Goal: Task Accomplishment & Management: Complete application form

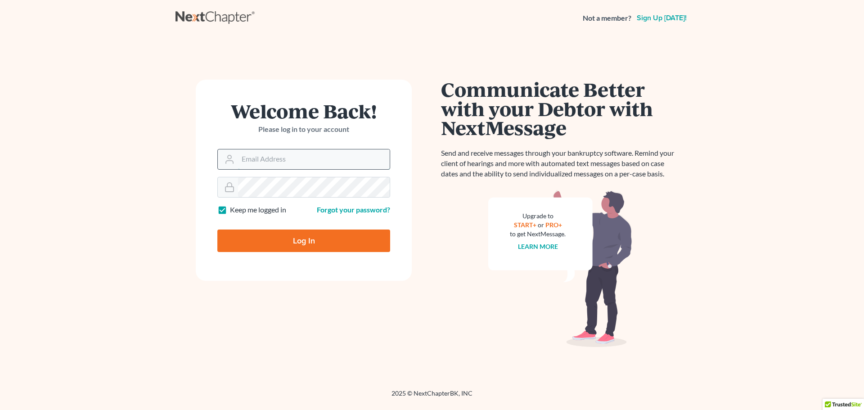
click at [318, 159] on input "Email Address" at bounding box center [314, 159] width 152 height 20
type input "[PERSON_NAME][EMAIL_ADDRESS][PERSON_NAME][PERSON_NAME][DOMAIN_NAME]"
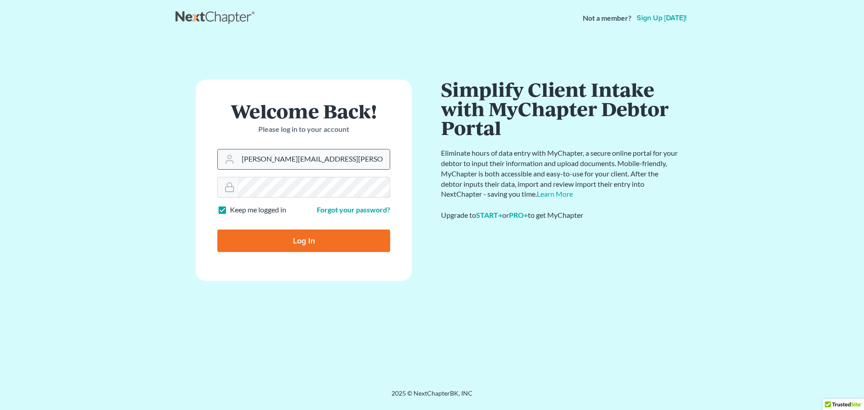
click at [217, 230] on input "Log In" at bounding box center [303, 241] width 173 height 23
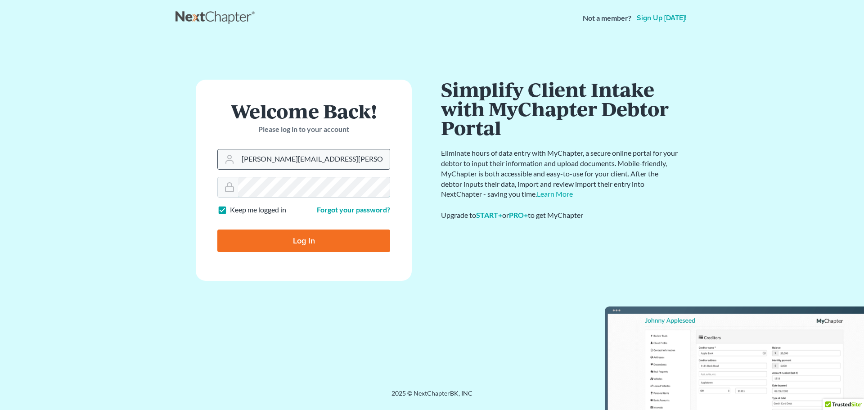
type input "Thinking..."
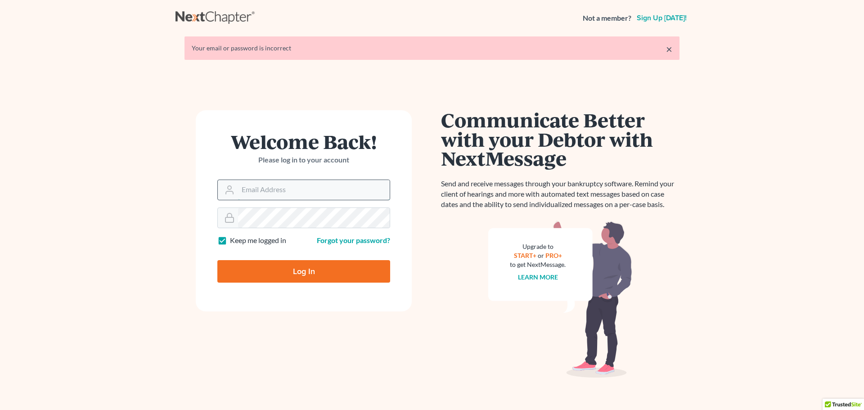
click at [287, 187] on input "Email Address" at bounding box center [314, 190] width 152 height 20
type input "[PERSON_NAME][EMAIL_ADDRESS][PERSON_NAME][PERSON_NAME][DOMAIN_NAME]"
click at [217, 260] on input "Log In" at bounding box center [303, 271] width 173 height 23
type input "Thinking..."
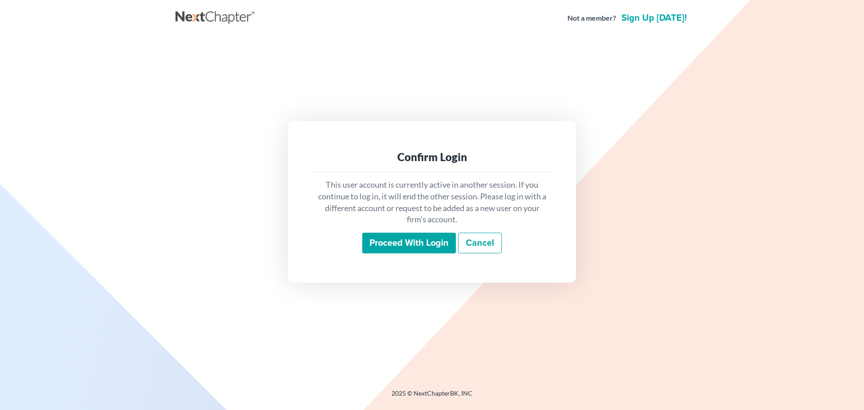
click at [410, 244] on input "Proceed with login" at bounding box center [409, 243] width 94 height 21
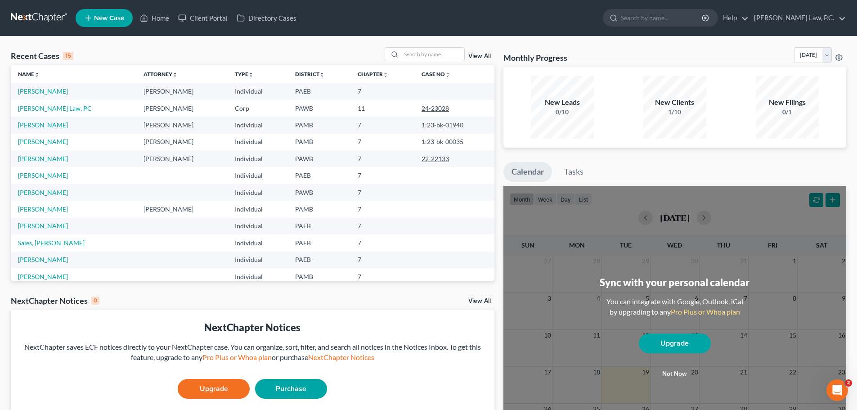
click at [94, 21] on span "New Case" at bounding box center [109, 18] width 30 height 7
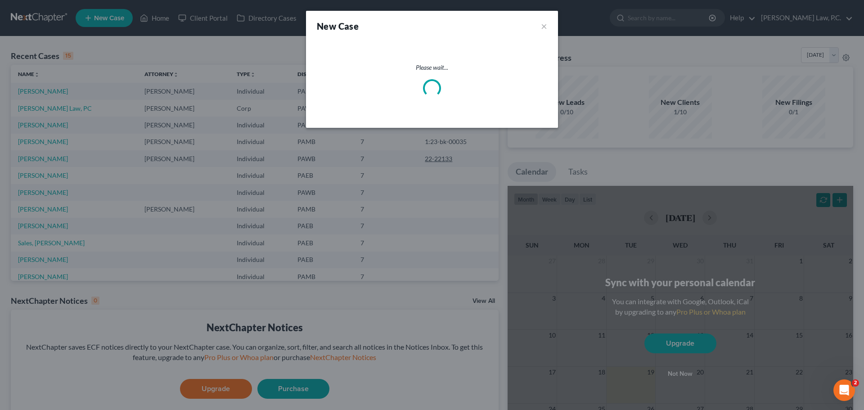
select select "67"
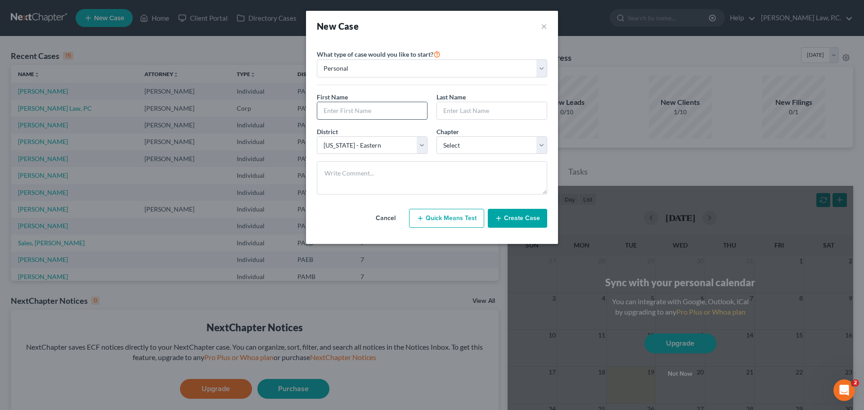
click at [348, 112] on input "text" at bounding box center [372, 110] width 110 height 17
click at [382, 110] on input "Shan" at bounding box center [372, 110] width 110 height 17
type input "Shanae"
type input "Moore"
select select "0"
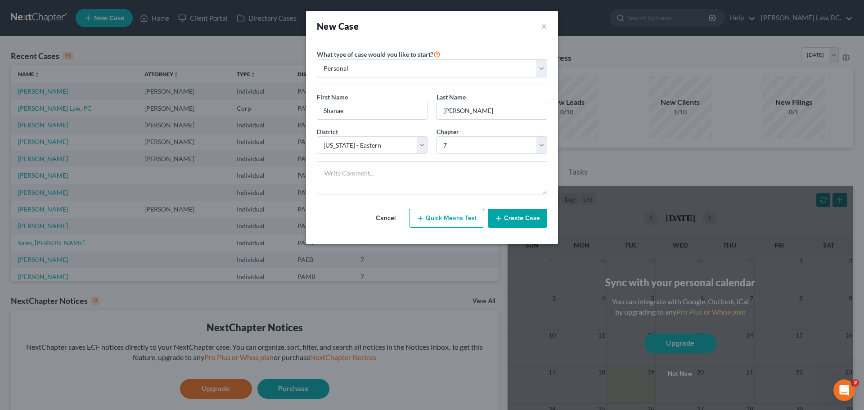
click at [517, 216] on button "Create Case" at bounding box center [517, 218] width 59 height 19
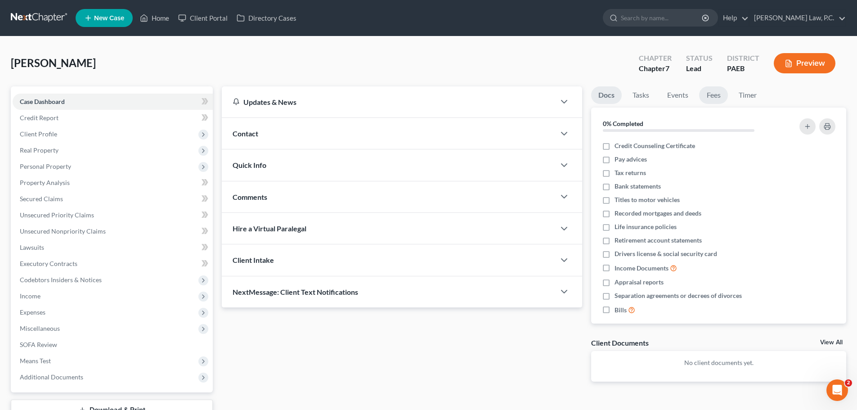
click at [715, 96] on link "Fees" at bounding box center [713, 95] width 29 height 18
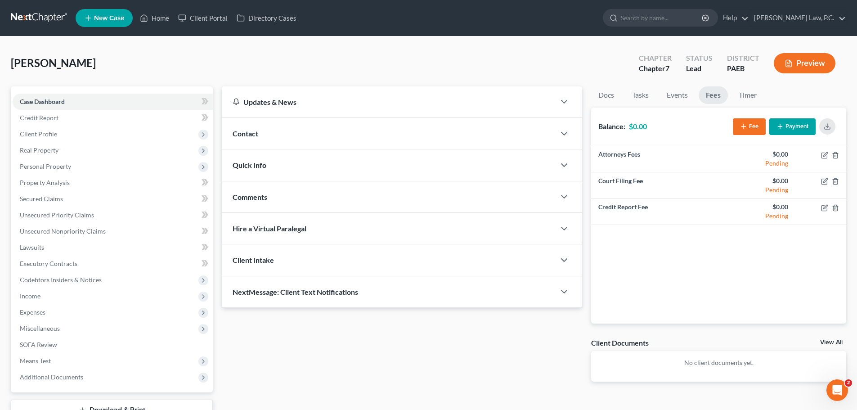
click at [743, 124] on icon "button" at bounding box center [743, 126] width 7 height 7
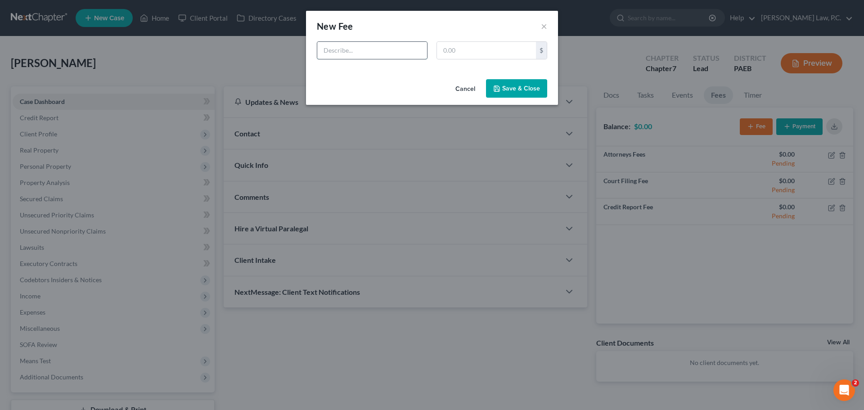
click at [378, 50] on input "text" at bounding box center [372, 50] width 110 height 17
type input "Ch. 7 BK Fee"
type input "1,400"
click at [512, 89] on button "Save & Close" at bounding box center [516, 88] width 61 height 19
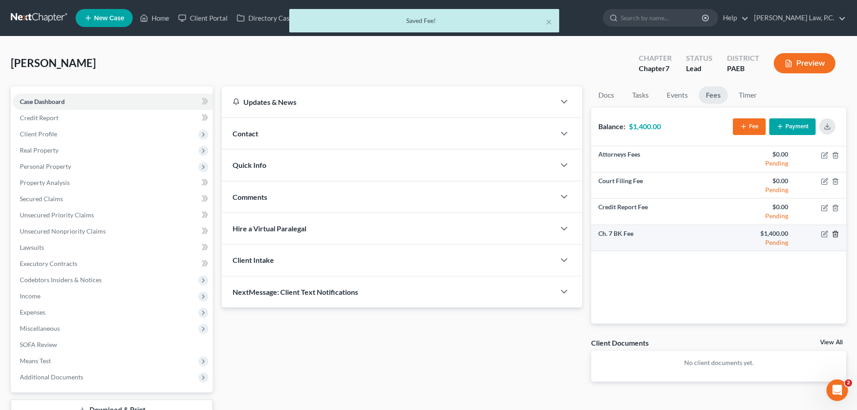
click at [836, 232] on polyline "button" at bounding box center [835, 232] width 5 height 0
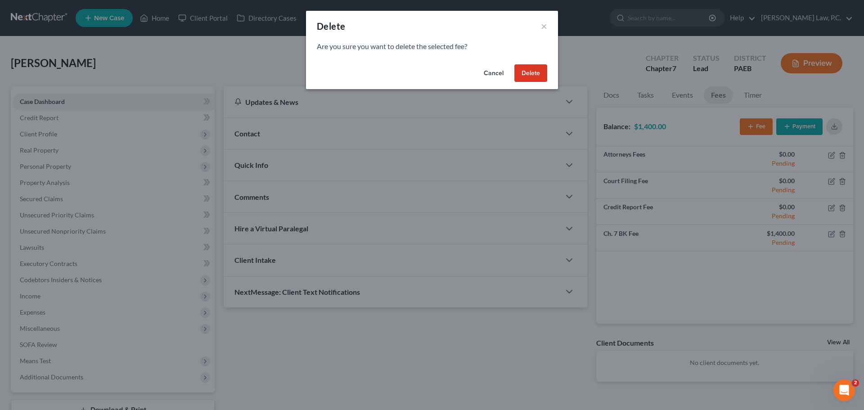
click at [532, 71] on button "Delete" at bounding box center [530, 73] width 33 height 18
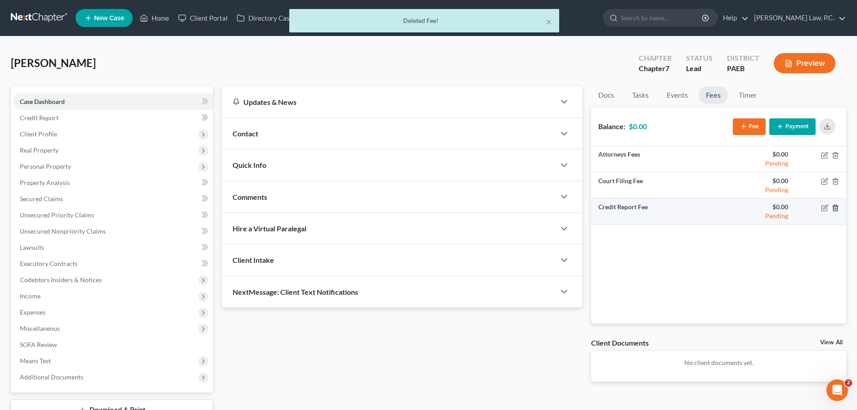
click at [838, 209] on icon "button" at bounding box center [835, 208] width 4 height 6
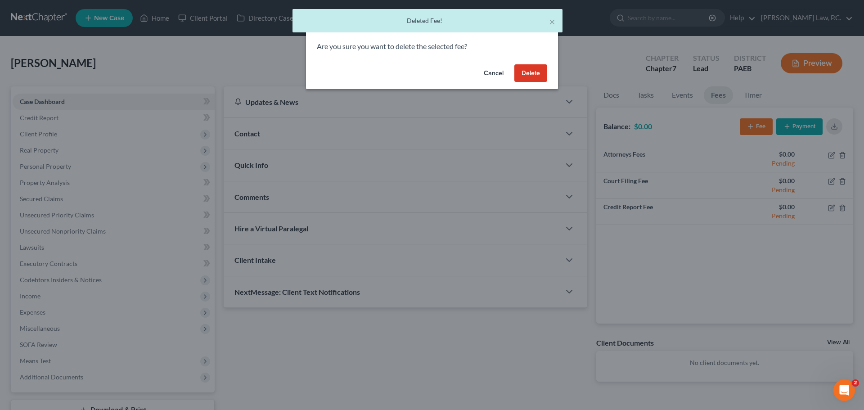
click at [527, 72] on button "Delete" at bounding box center [530, 73] width 33 height 18
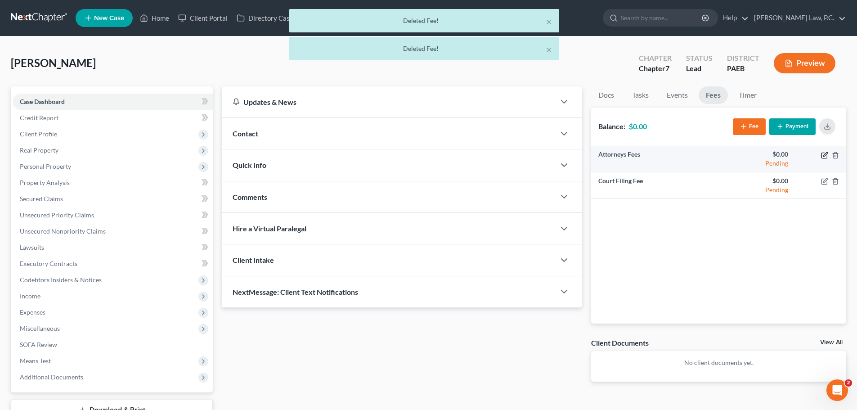
click at [824, 154] on icon "button" at bounding box center [824, 155] width 7 height 7
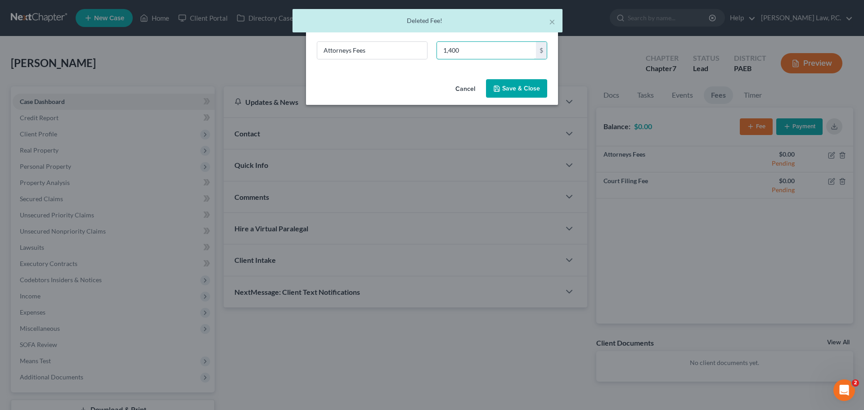
type input "1,400"
click at [509, 84] on button "Save & Close" at bounding box center [516, 88] width 61 height 19
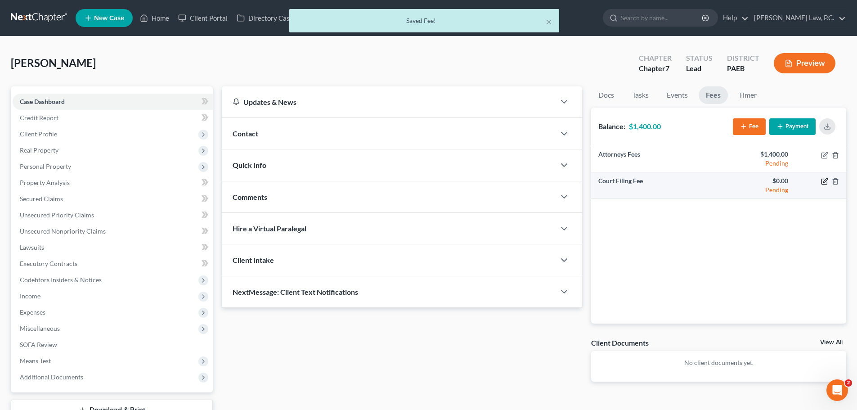
click at [824, 182] on icon "button" at bounding box center [826, 180] width 4 height 4
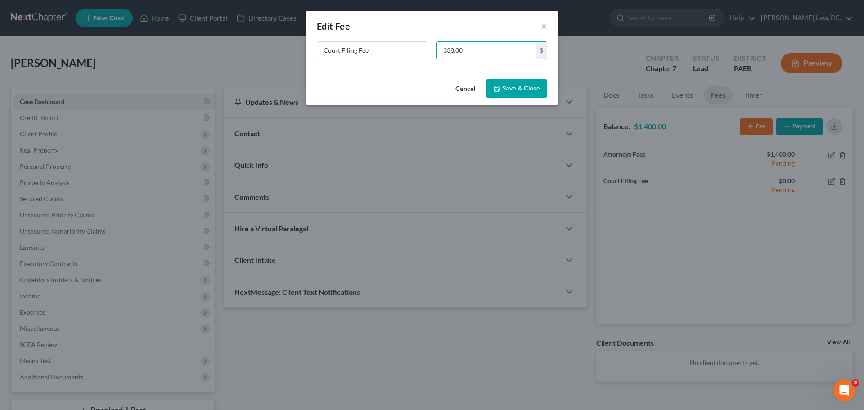
type input "338.00"
click at [517, 98] on div "Cancel Save & Close" at bounding box center [432, 91] width 252 height 30
click at [517, 92] on button "Save & Close" at bounding box center [516, 88] width 61 height 19
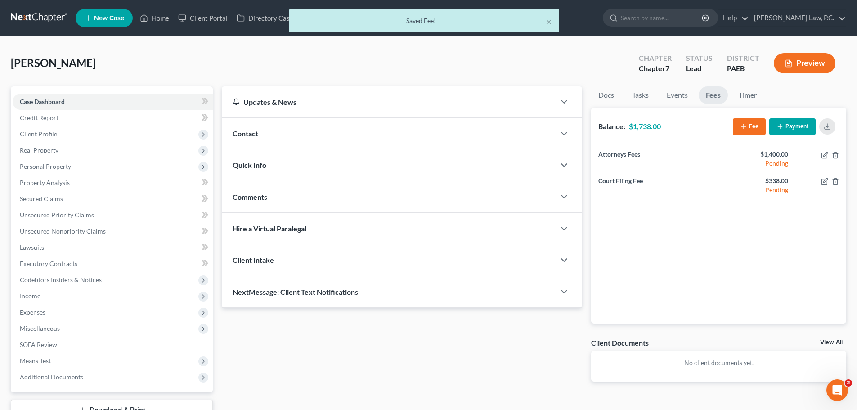
click at [366, 104] on div "Updates & News" at bounding box center [389, 101] width 312 height 9
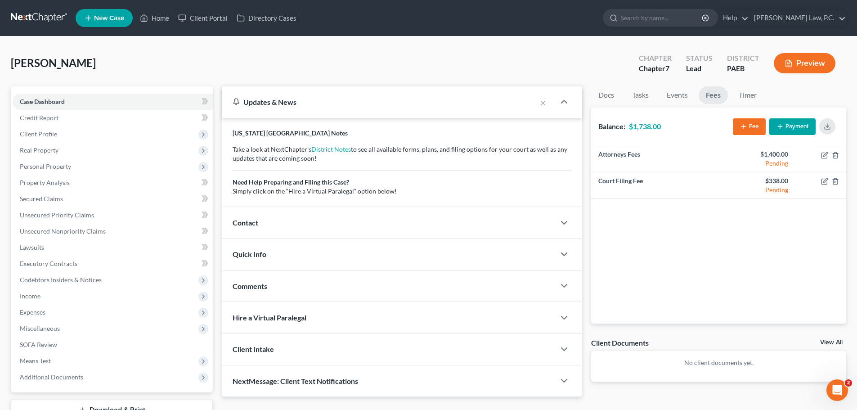
click at [356, 223] on div "Contact" at bounding box center [388, 222] width 333 height 31
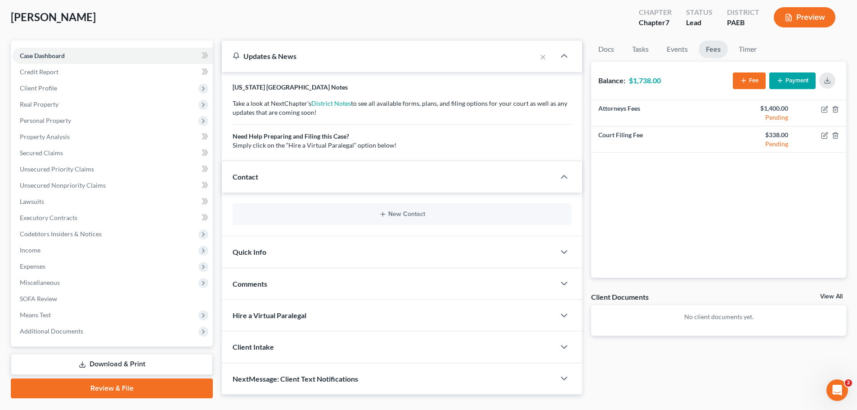
scroll to position [60, 0]
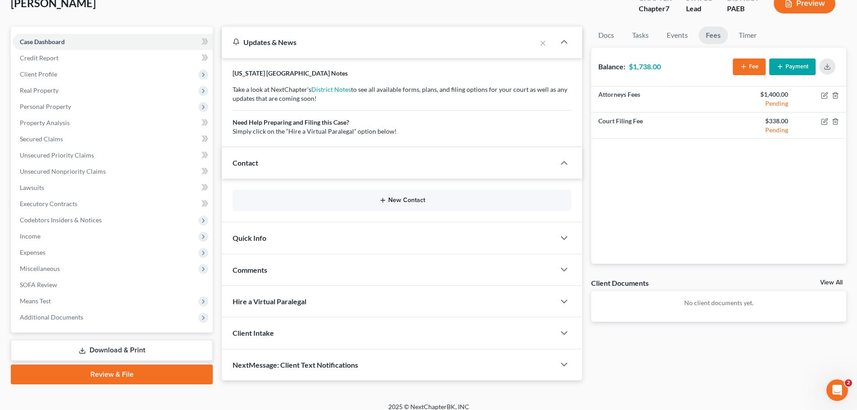
click at [401, 203] on button "New Contact" at bounding box center [402, 200] width 324 height 7
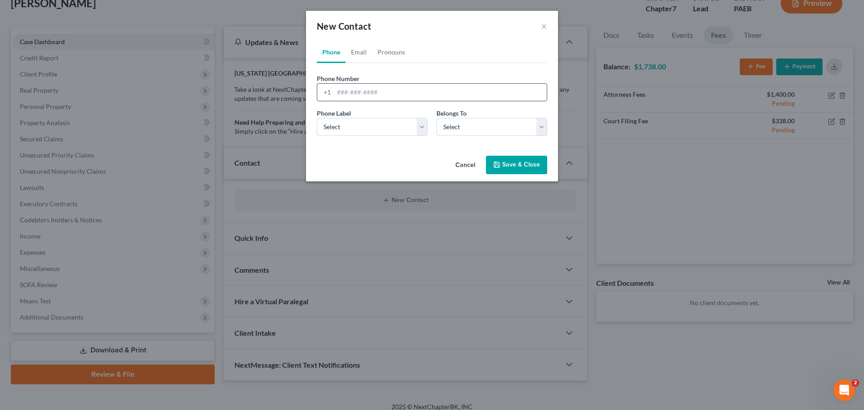
click at [355, 92] on input "tel" at bounding box center [440, 92] width 213 height 17
paste input "+12672765688"
type input "+12672765688"
click at [360, 126] on select "Select Mobile Home Work Other" at bounding box center [372, 127] width 111 height 18
select select "0"
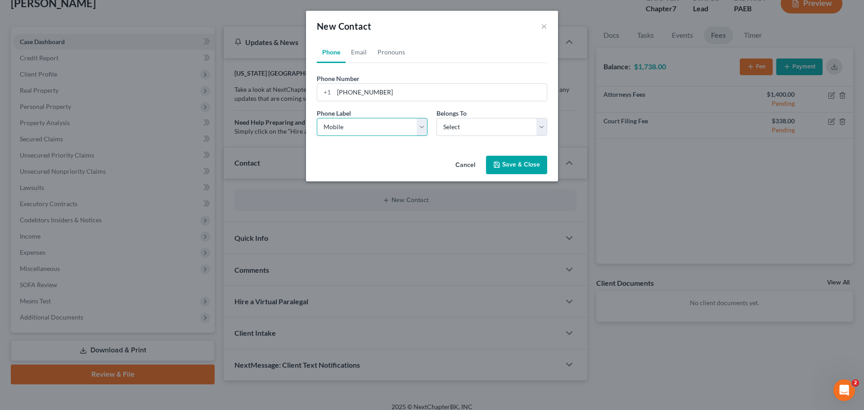
click at [317, 118] on select "Select Mobile Home Work Other" at bounding box center [372, 127] width 111 height 18
drag, startPoint x: 455, startPoint y: 125, endPoint x: 455, endPoint y: 130, distance: 5.4
click at [455, 125] on select "Select Client Other" at bounding box center [492, 127] width 111 height 18
select select "0"
click at [437, 118] on select "Select Client Other" at bounding box center [492, 127] width 111 height 18
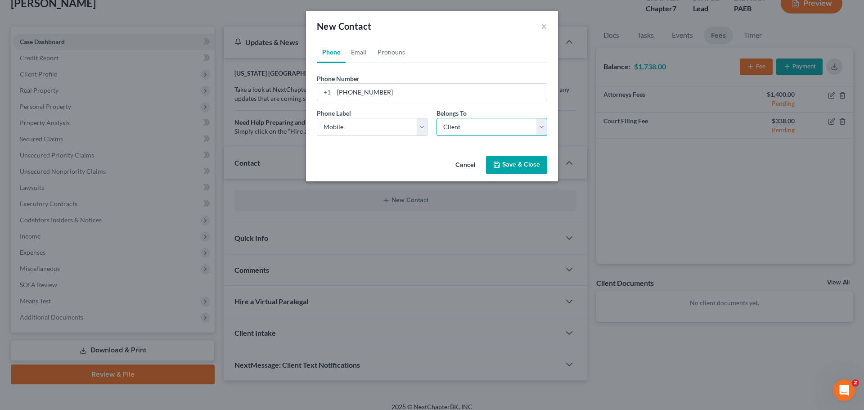
select select "0"
click at [357, 57] on link "Email" at bounding box center [359, 52] width 27 height 22
click at [361, 94] on input "email" at bounding box center [440, 92] width 213 height 17
paste input "shanae_johnson82@hotmail.com"
type input "shanae_johnson82@hotmail.com"
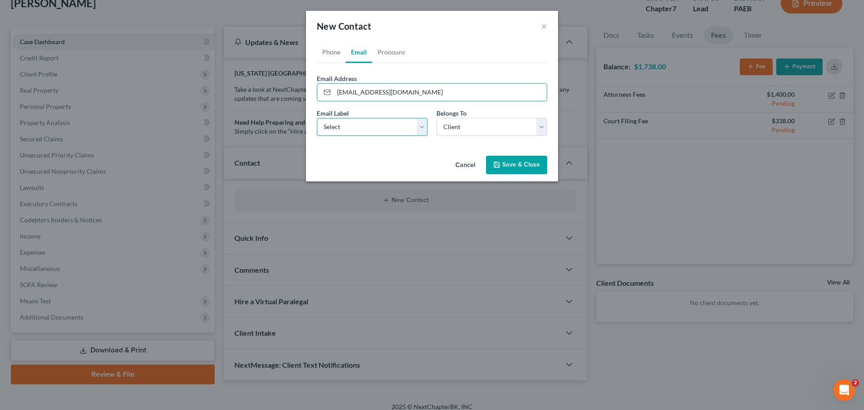
click at [347, 128] on select "Select Home Work Other" at bounding box center [372, 127] width 111 height 18
select select "0"
click at [317, 118] on select "Select Home Work Other" at bounding box center [372, 127] width 111 height 18
click at [387, 51] on link "Pronouns" at bounding box center [391, 52] width 38 height 22
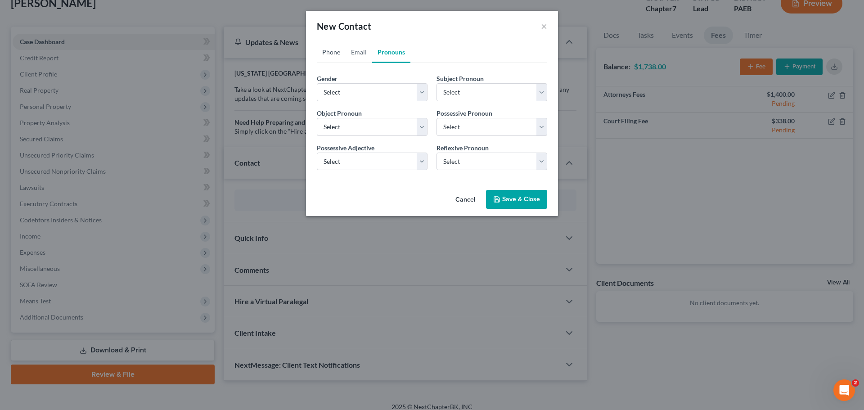
click at [336, 49] on link "Phone" at bounding box center [331, 52] width 29 height 22
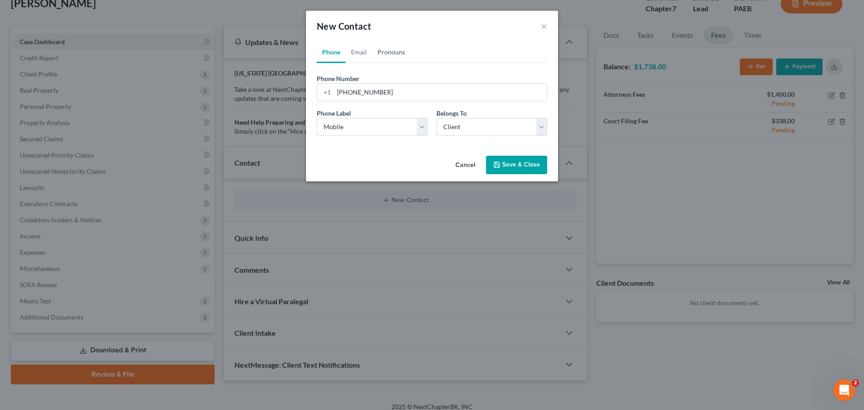
click at [378, 50] on link "Pronouns" at bounding box center [391, 52] width 38 height 22
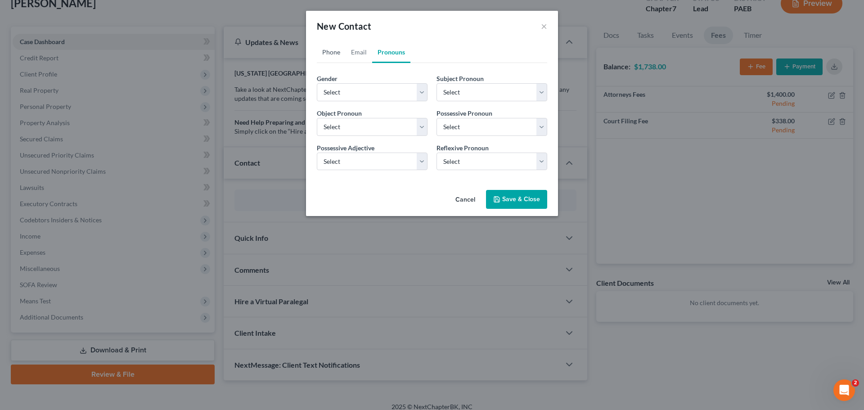
click at [321, 50] on link "Phone" at bounding box center [331, 52] width 29 height 22
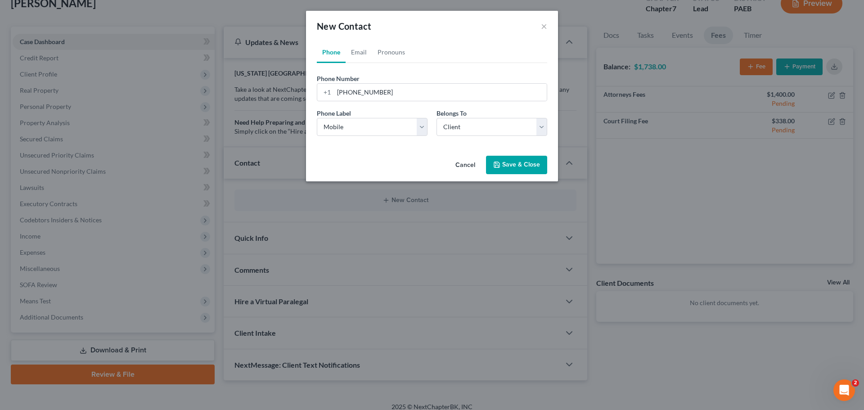
click at [517, 165] on button "Save & Close" at bounding box center [516, 165] width 61 height 19
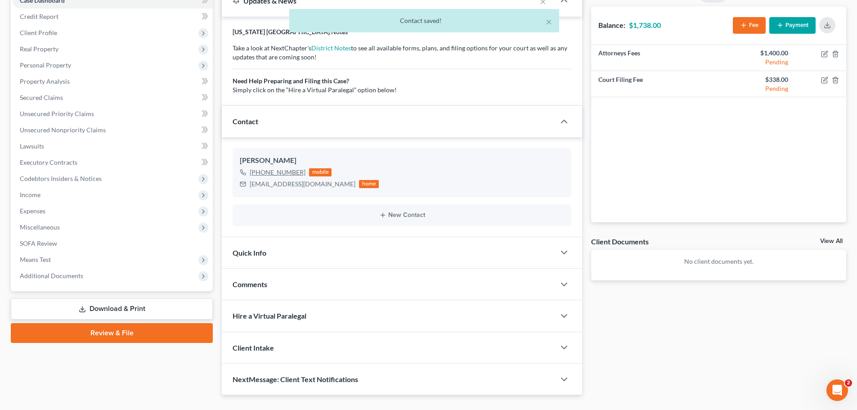
scroll to position [105, 0]
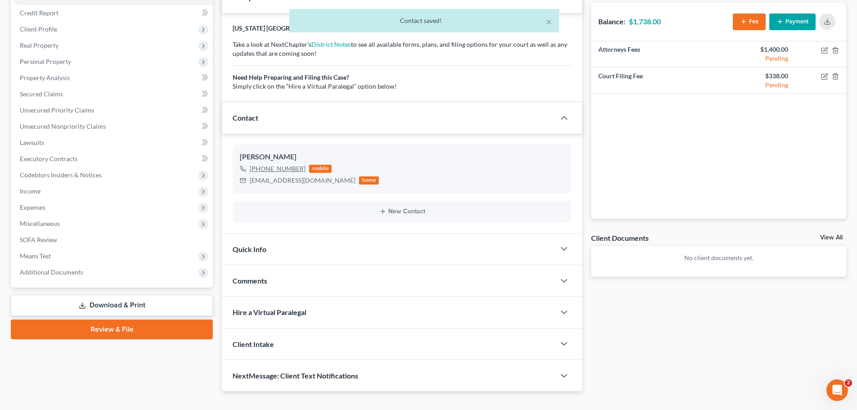
click at [345, 246] on div "Quick Info" at bounding box center [388, 249] width 333 height 31
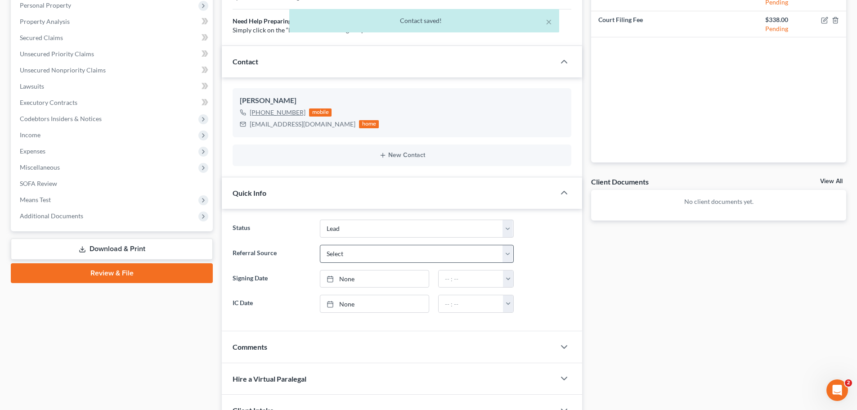
scroll to position [165, 0]
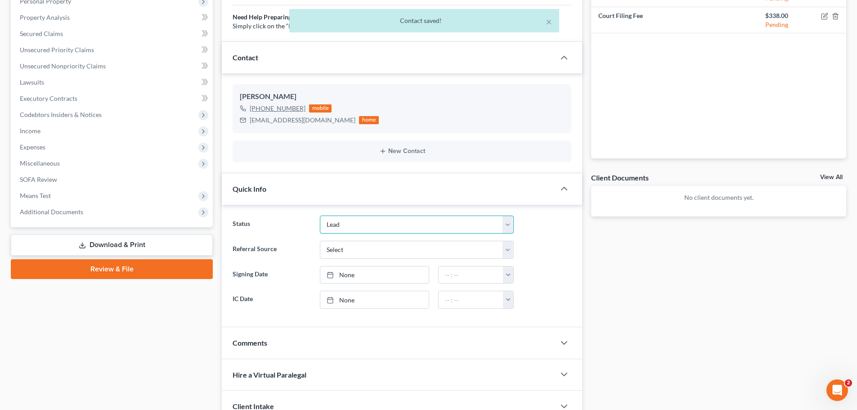
click at [352, 228] on select "Discharged Dismissed Filed In Progress (Fully Paid) In Progress (Partially Paid…" at bounding box center [417, 225] width 194 height 18
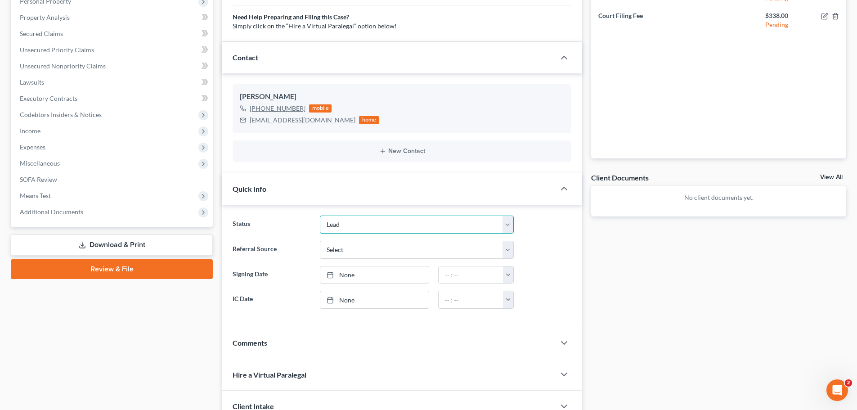
select select "4"
click at [320, 216] on select "Discharged Dismissed Filed In Progress (Fully Paid) In Progress (Partially Paid…" at bounding box center [417, 225] width 194 height 18
click at [362, 251] on select "Select Word Of Mouth Previous Clients Direct Mail Website Google Search Modern …" at bounding box center [417, 250] width 194 height 18
click at [283, 275] on label "Signing Date" at bounding box center [271, 275] width 87 height 18
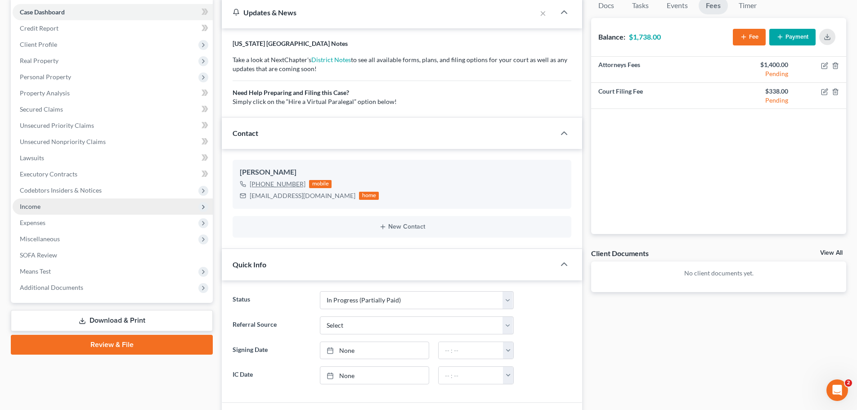
scroll to position [18, 0]
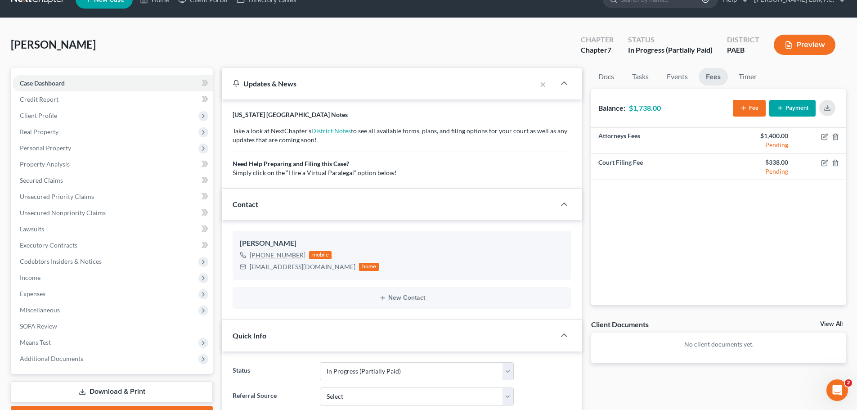
click at [782, 109] on icon "button" at bounding box center [780, 107] width 7 height 7
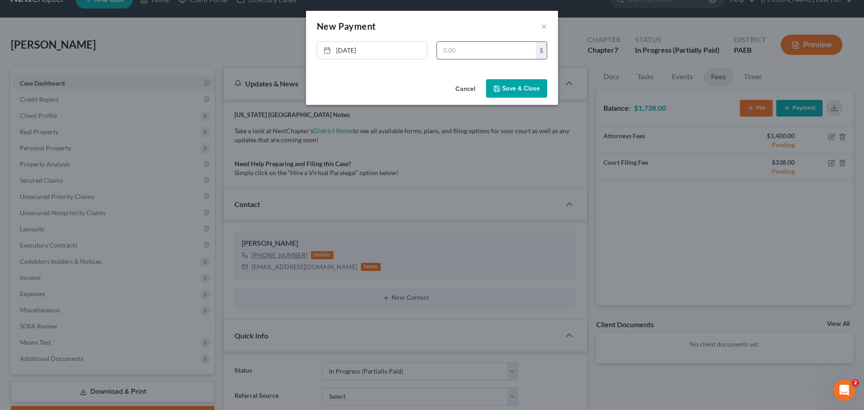
click at [443, 52] on input "text" at bounding box center [486, 50] width 99 height 17
type input "400"
click at [505, 90] on button "Save & Close" at bounding box center [516, 88] width 61 height 19
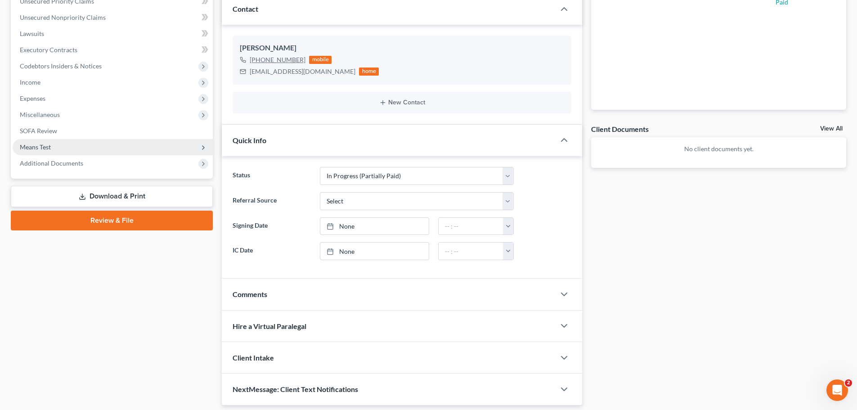
scroll to position [213, 0]
click at [57, 169] on span "Additional Documents" at bounding box center [113, 164] width 200 height 16
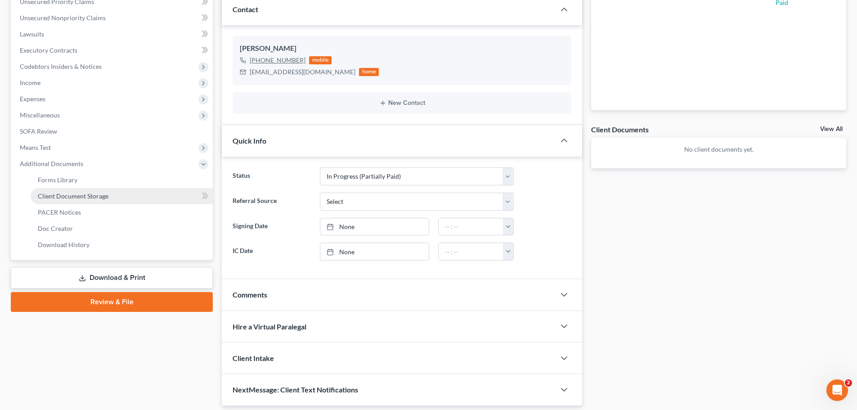
click at [82, 198] on span "Client Document Storage" at bounding box center [73, 196] width 71 height 8
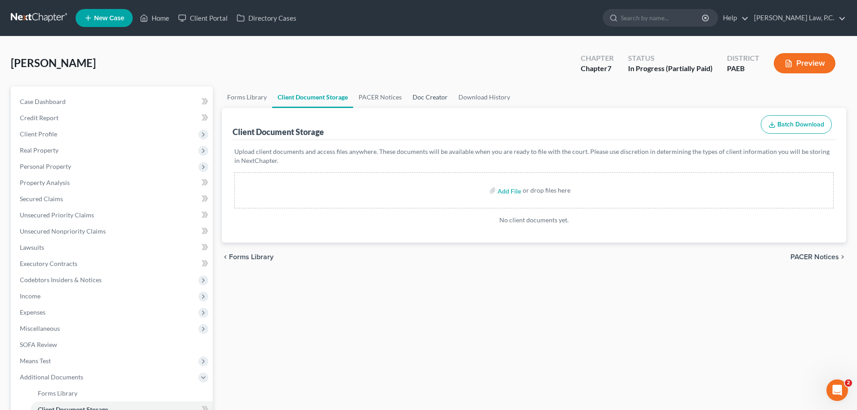
click at [426, 97] on link "Doc Creator" at bounding box center [430, 97] width 46 height 22
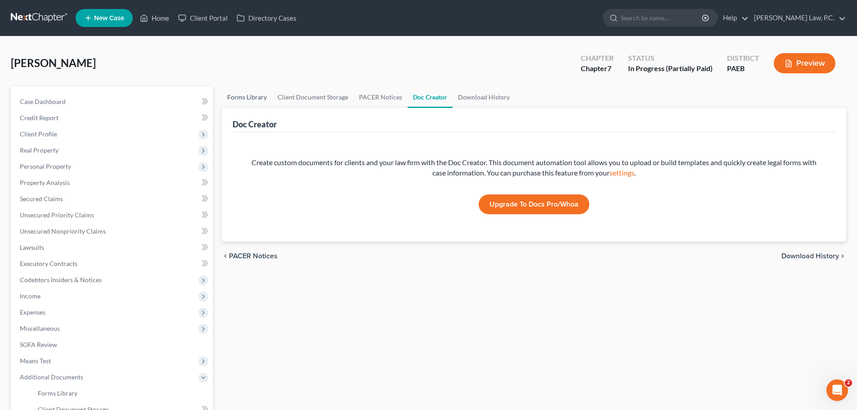
click at [242, 98] on link "Forms Library" at bounding box center [247, 97] width 50 height 22
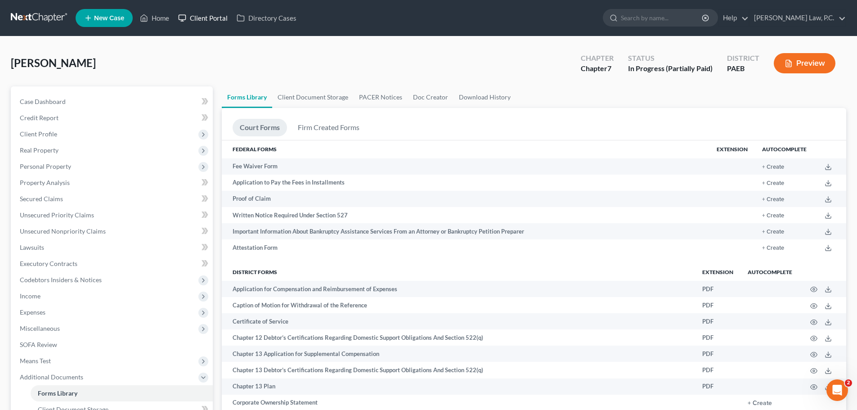
click at [193, 19] on link "Client Portal" at bounding box center [203, 18] width 59 height 16
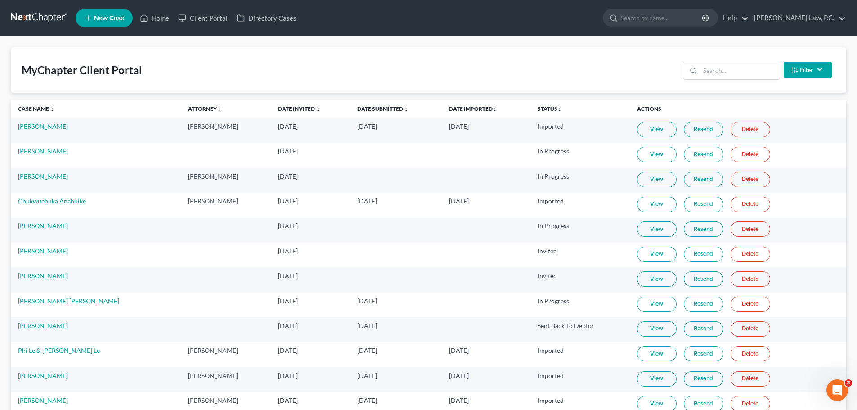
drag, startPoint x: 264, startPoint y: 367, endPoint x: 225, endPoint y: 96, distance: 273.6
drag, startPoint x: 505, startPoint y: 375, endPoint x: 467, endPoint y: 147, distance: 231.0
click at [140, 15] on link "Home" at bounding box center [154, 18] width 38 height 16
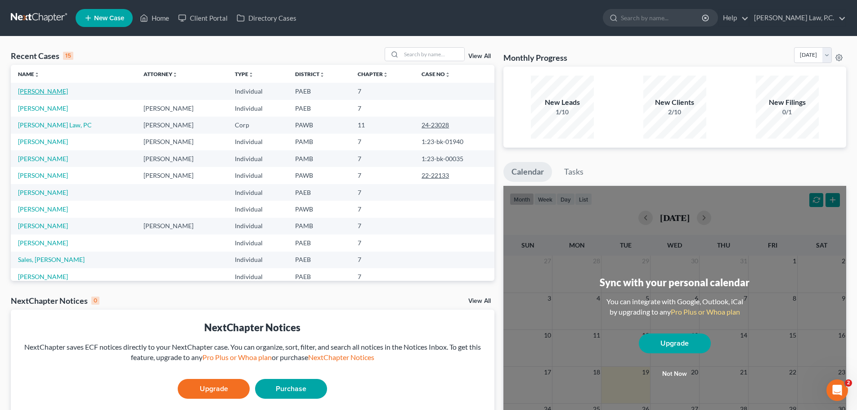
click at [53, 91] on link "Moore, Shanae" at bounding box center [43, 91] width 50 height 8
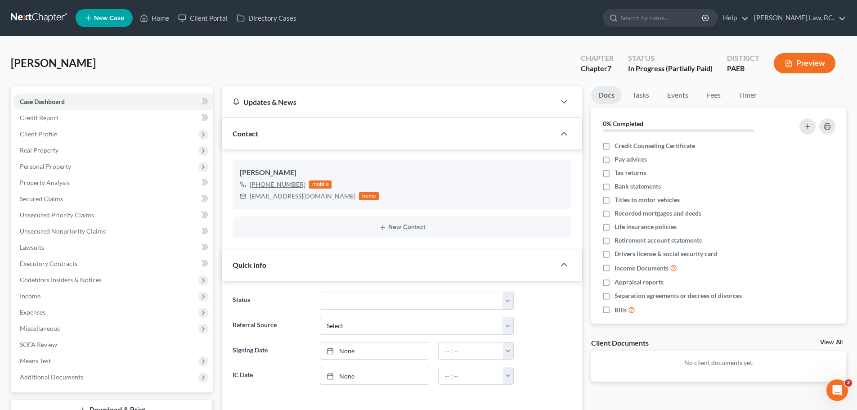
click at [373, 103] on div "Updates & News" at bounding box center [389, 101] width 312 height 9
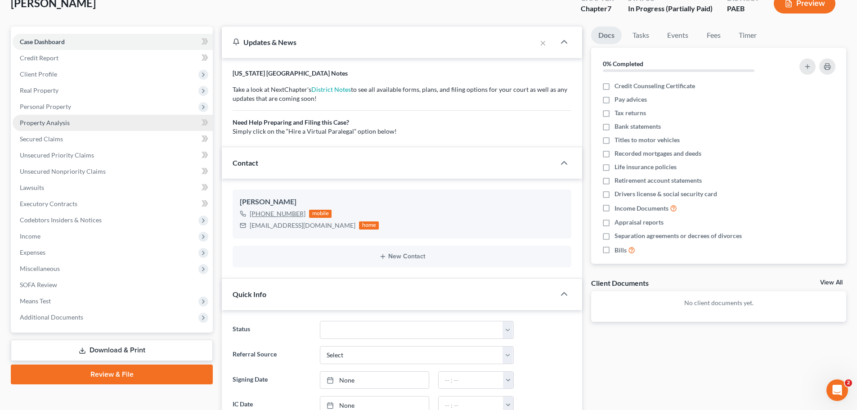
scroll to position [45, 0]
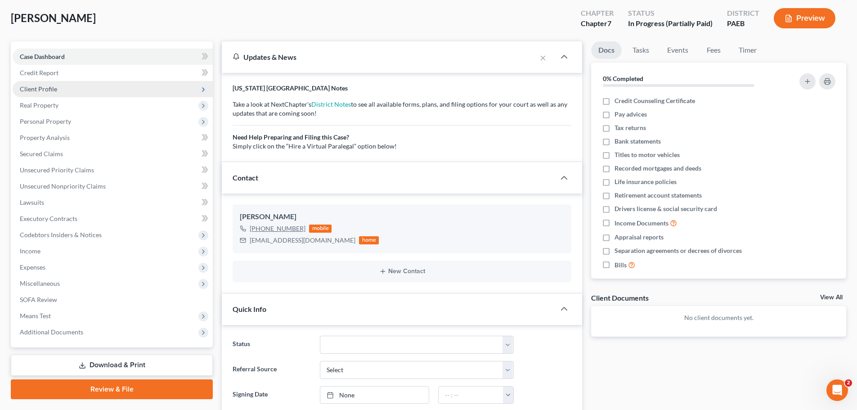
click at [75, 88] on span "Client Profile" at bounding box center [113, 89] width 200 height 16
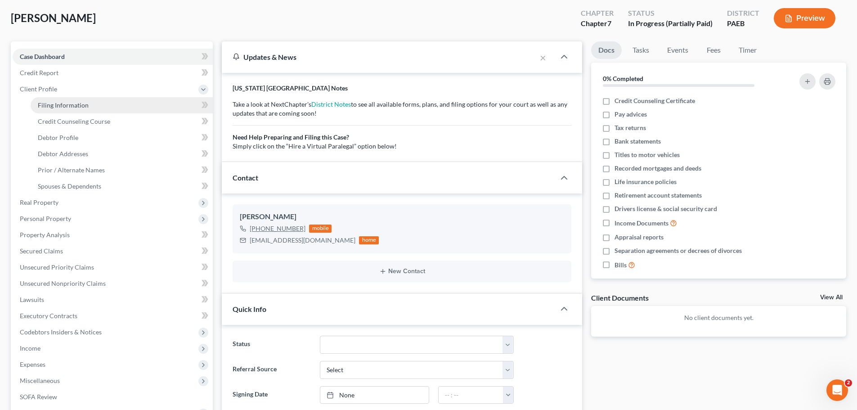
click at [71, 107] on span "Filing Information" at bounding box center [63, 105] width 51 height 8
select select "1"
select select "0"
select select "67"
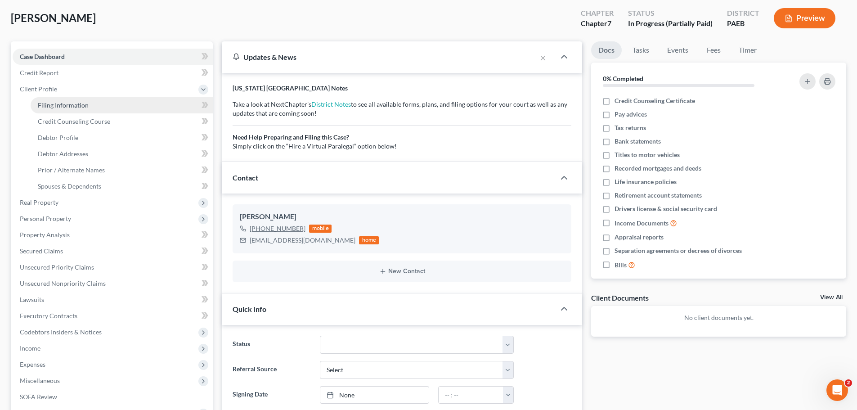
select select "39"
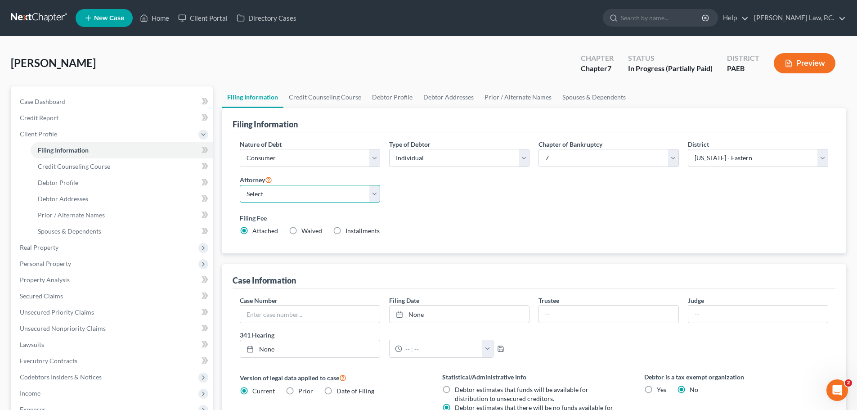
drag, startPoint x: 317, startPoint y: 191, endPoint x: 315, endPoint y: 199, distance: 8.2
click at [317, 191] on select "Select Travis Starks - null Vincent Trott - PAEB Vincent Trott - PAMB Vincent T…" at bounding box center [310, 194] width 140 height 18
select select "1"
click at [240, 185] on select "Select Travis Starks - null Vincent Trott - PAEB Vincent Trott - PAMB Vincent T…" at bounding box center [310, 194] width 140 height 18
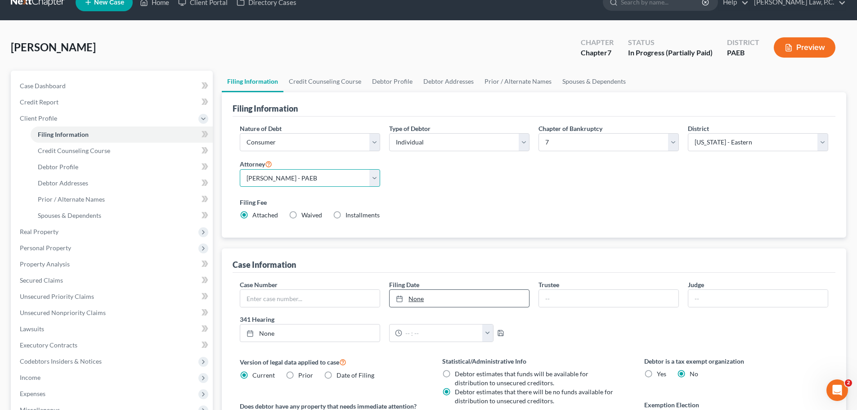
scroll to position [15, 0]
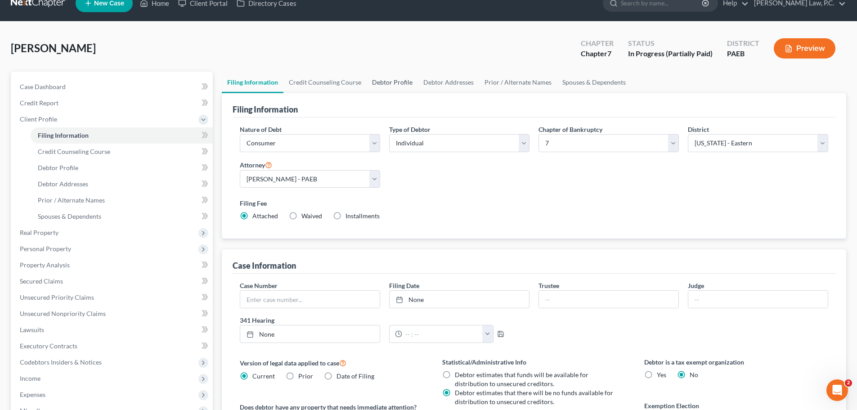
click at [385, 87] on link "Debtor Profile" at bounding box center [392, 83] width 51 height 22
select select "0"
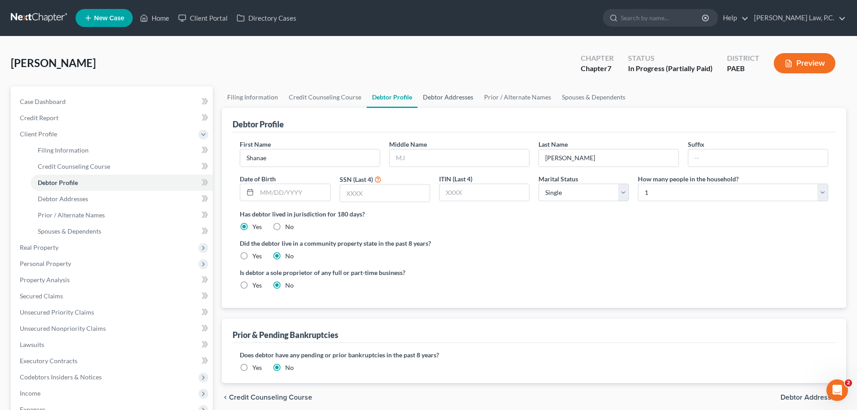
click at [444, 100] on link "Debtor Addresses" at bounding box center [448, 97] width 61 height 22
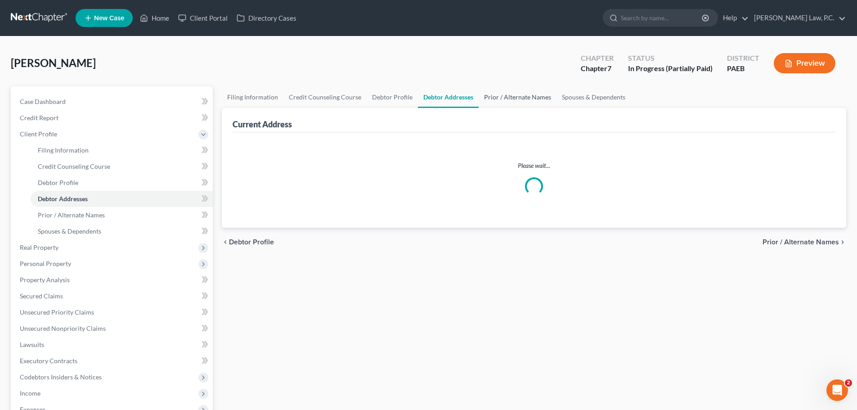
select select "0"
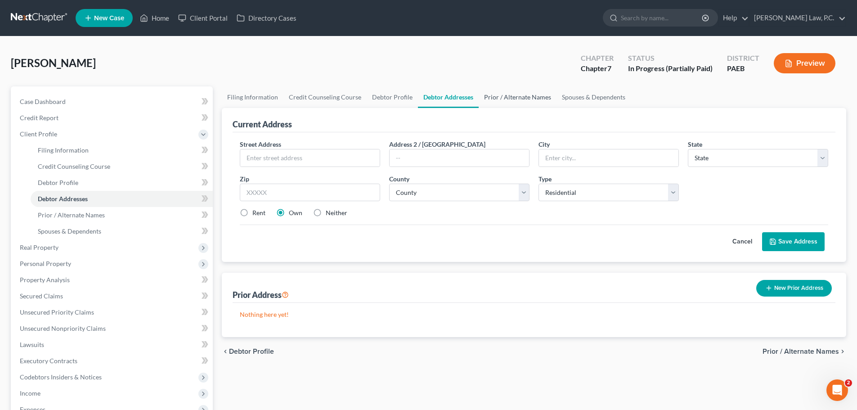
click at [490, 99] on link "Prior / Alternate Names" at bounding box center [518, 97] width 78 height 22
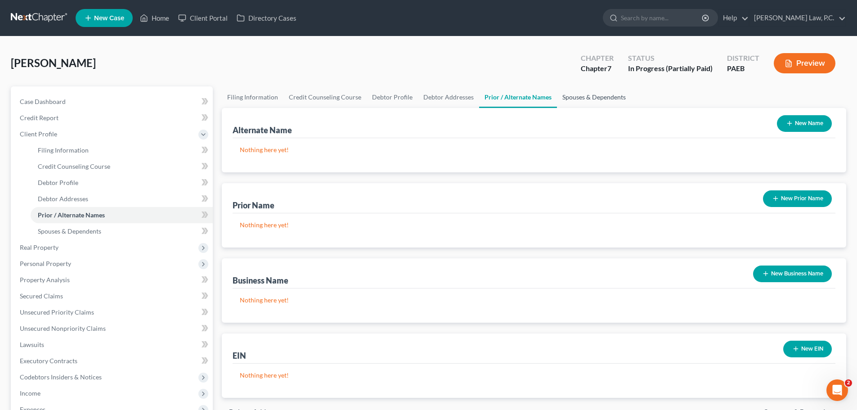
click at [599, 99] on link "Spouses & Dependents" at bounding box center [594, 97] width 74 height 22
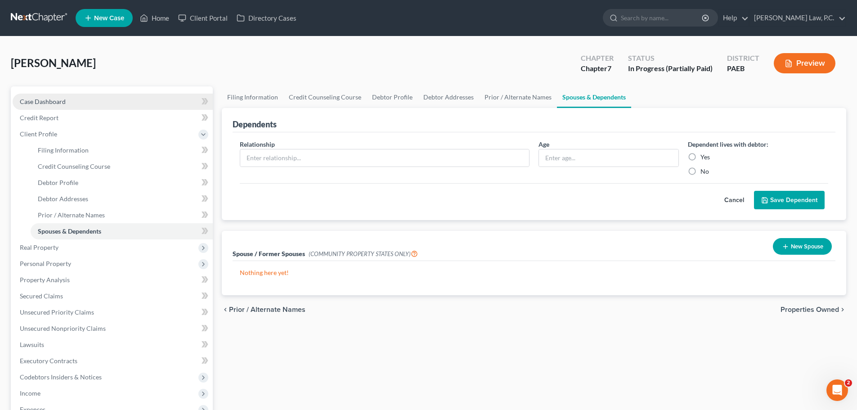
click at [87, 103] on link "Case Dashboard" at bounding box center [113, 102] width 200 height 16
select select "4"
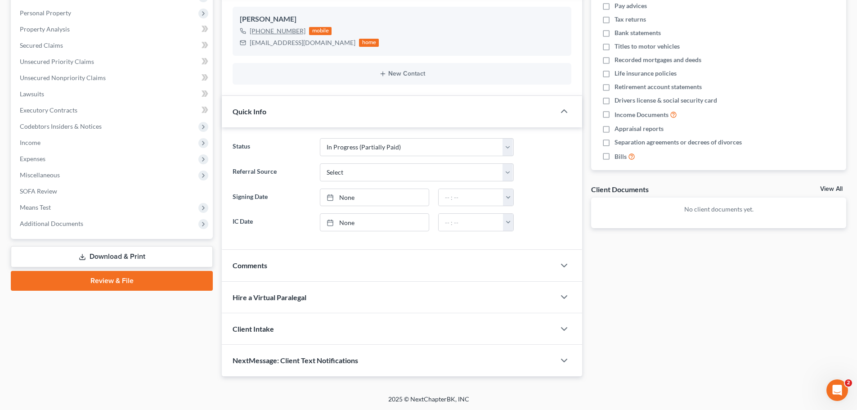
scroll to position [154, 0]
click at [527, 331] on div "Client Intake" at bounding box center [388, 327] width 333 height 31
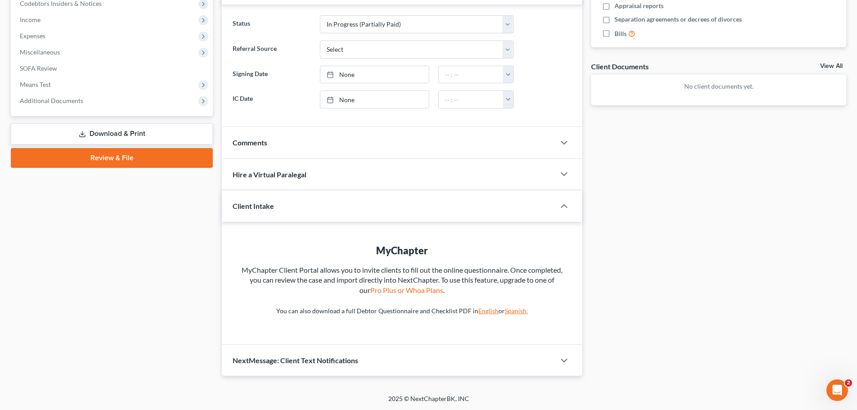
scroll to position [277, 0]
click at [395, 291] on link "Pro Plus or Whoa Plans" at bounding box center [406, 289] width 73 height 9
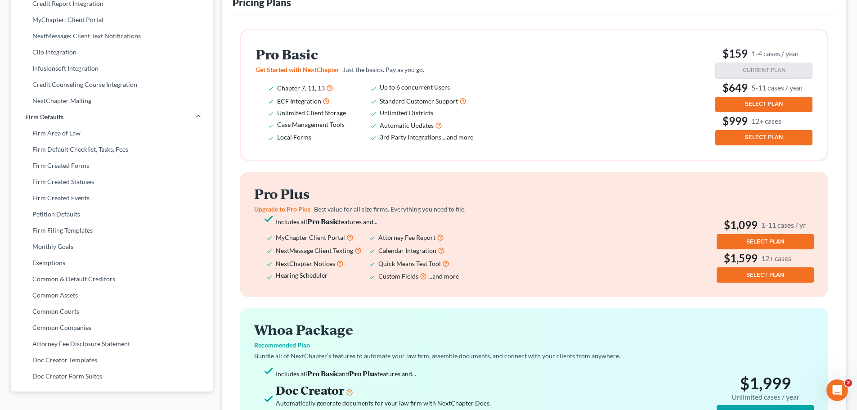
scroll to position [240, 0]
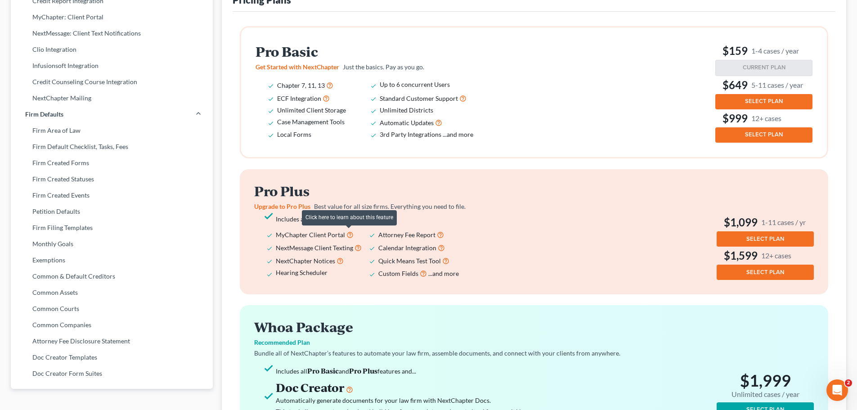
click at [349, 234] on icon at bounding box center [350, 234] width 7 height 9
